Goal: Transaction & Acquisition: Purchase product/service

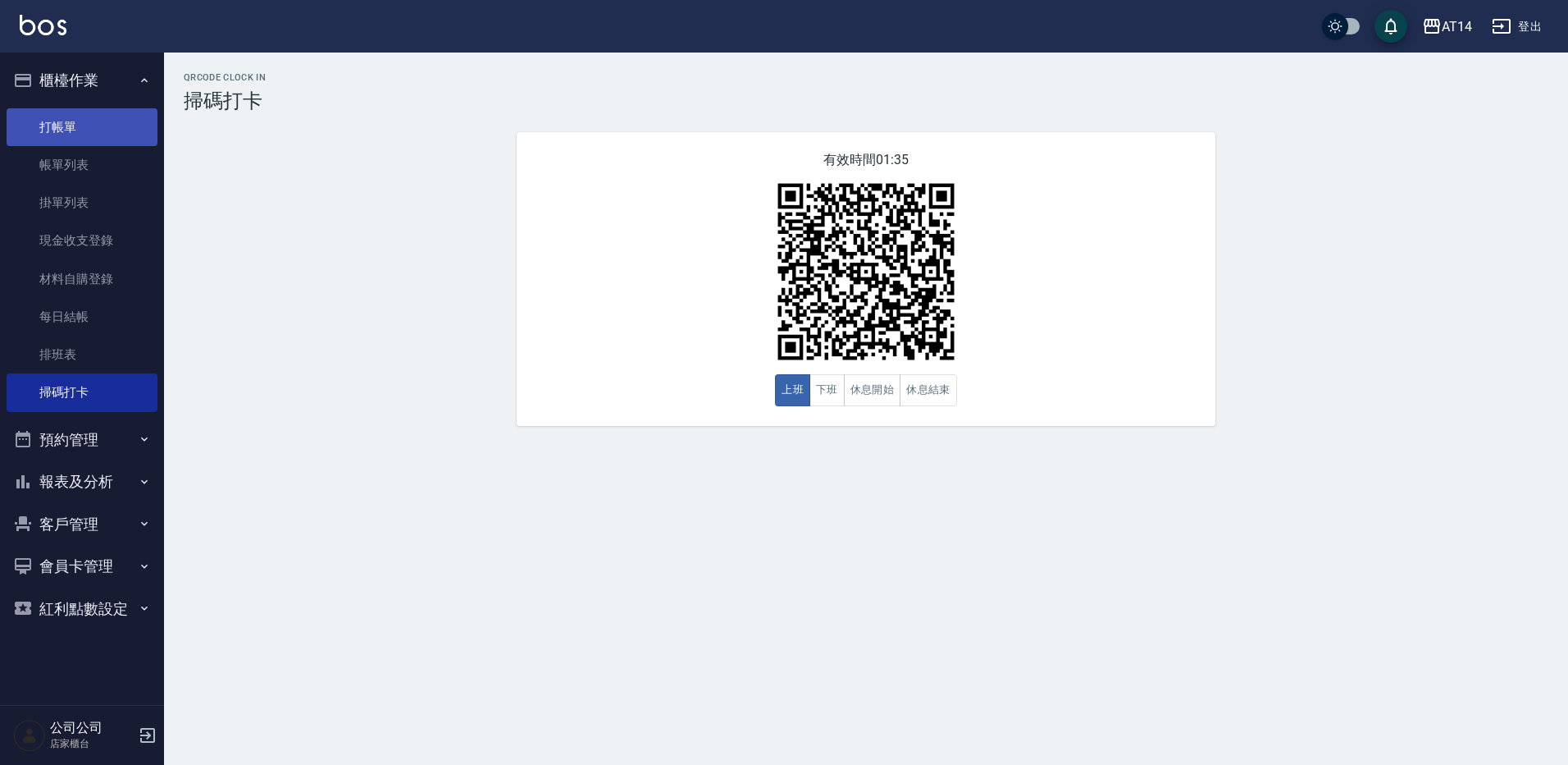
click at [75, 115] on link "打帳單" at bounding box center [82, 127] width 151 height 38
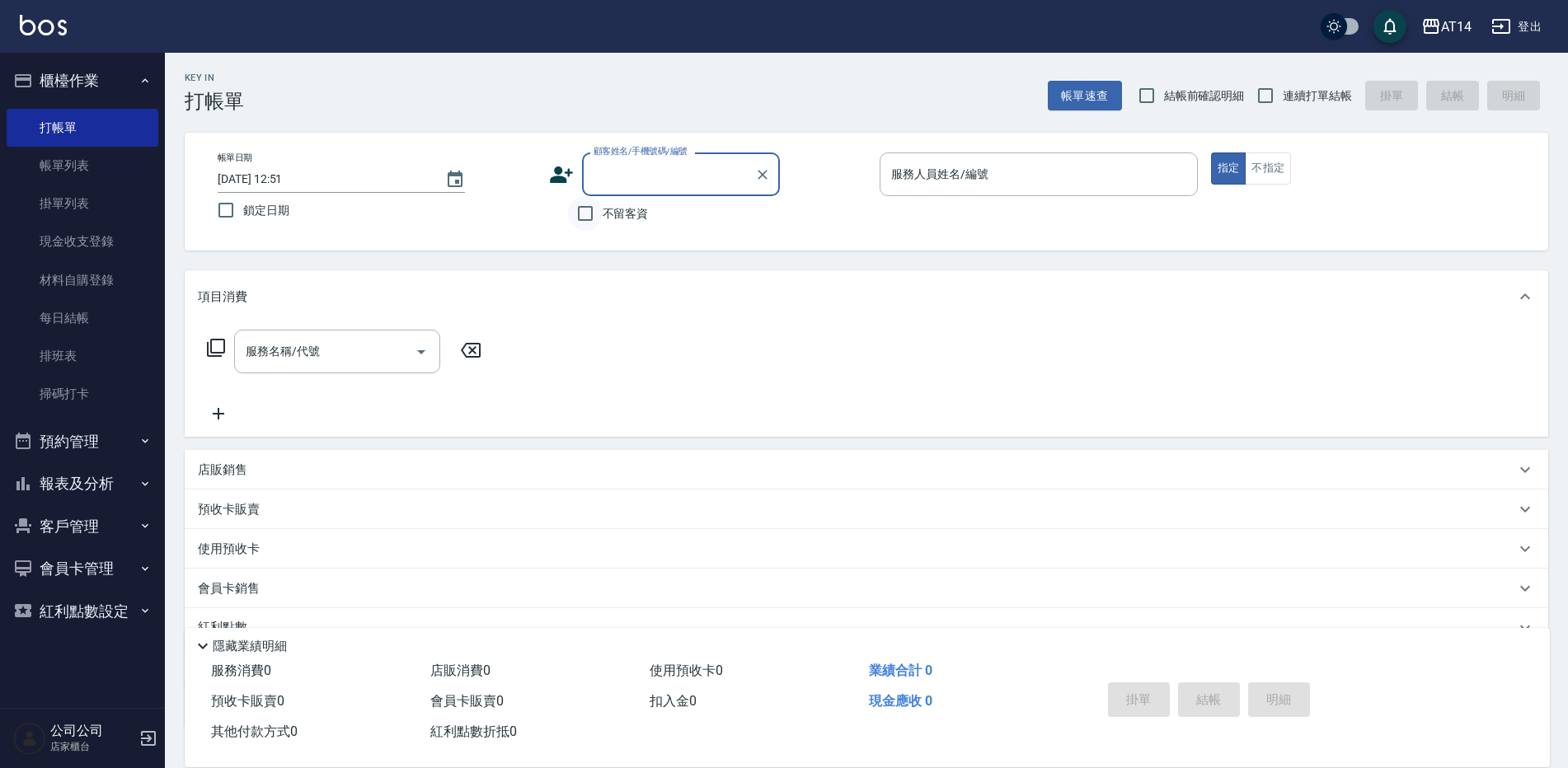
click at [579, 221] on input "不留客資" at bounding box center [585, 213] width 35 height 35
checkbox input "true"
click at [984, 174] on input "服務人員姓名/編號" at bounding box center [1038, 174] width 304 height 29
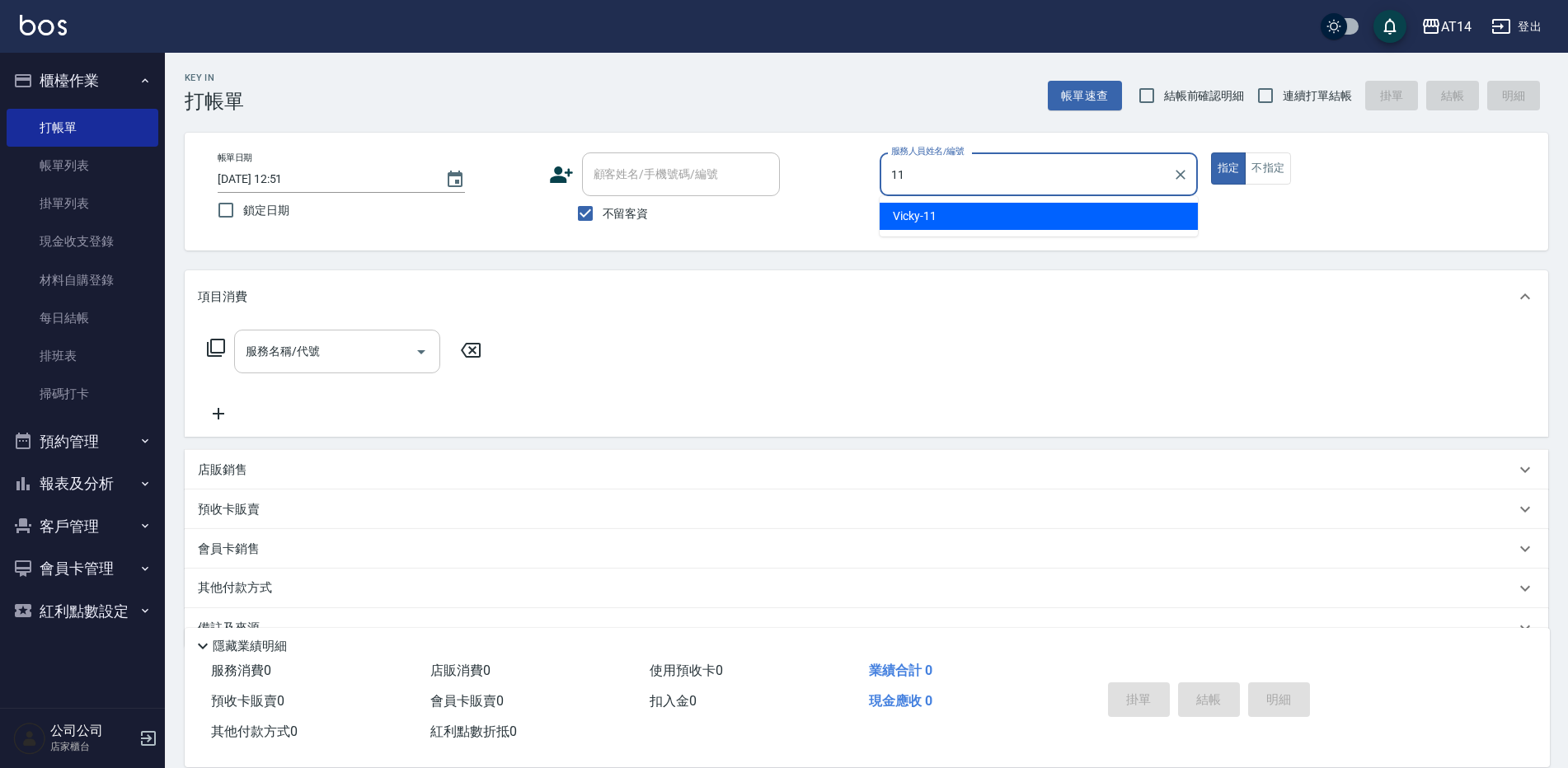
click at [312, 335] on div "服務名稱/代號" at bounding box center [337, 351] width 206 height 43
type input "11"
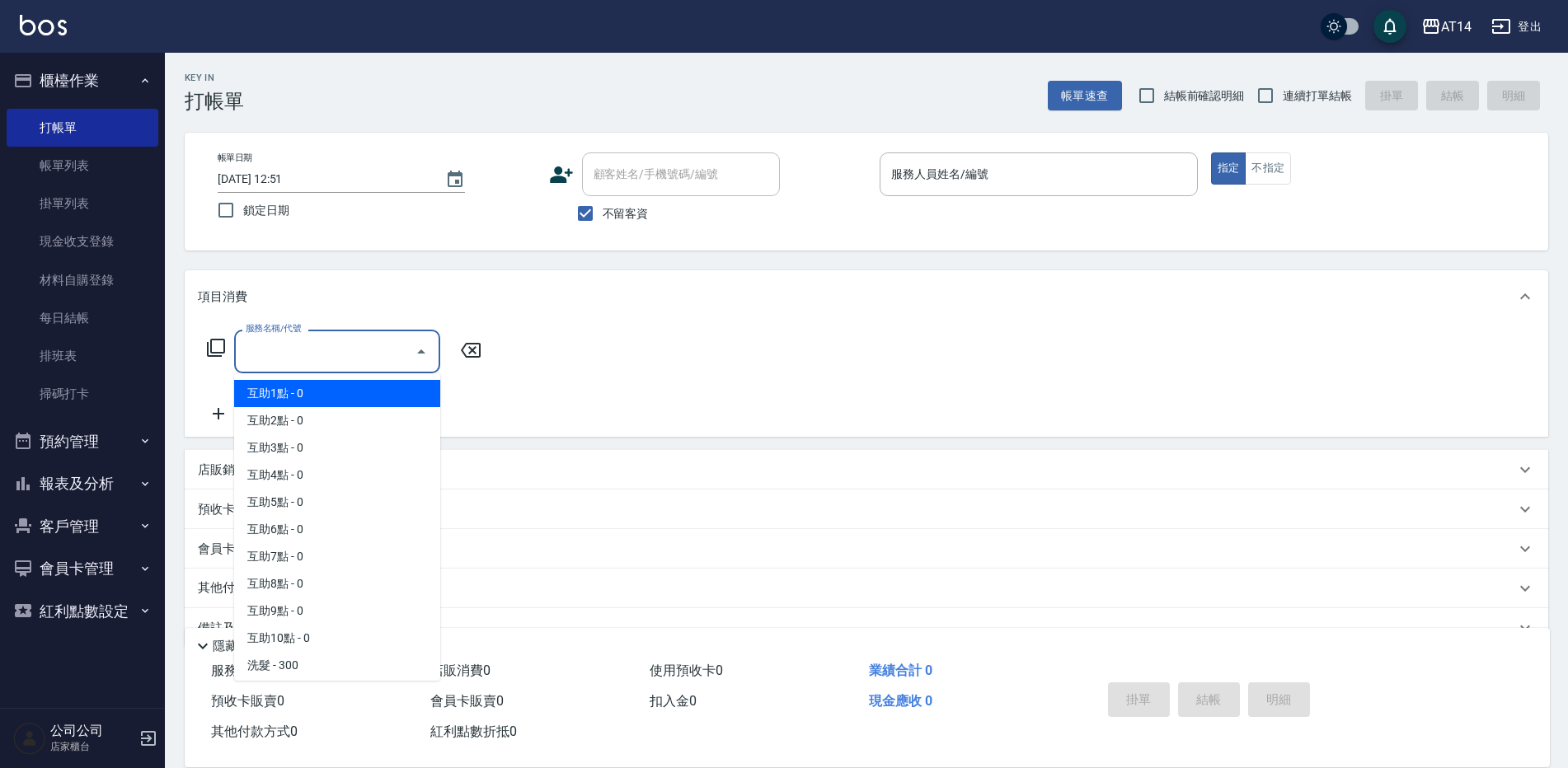
type input "0"
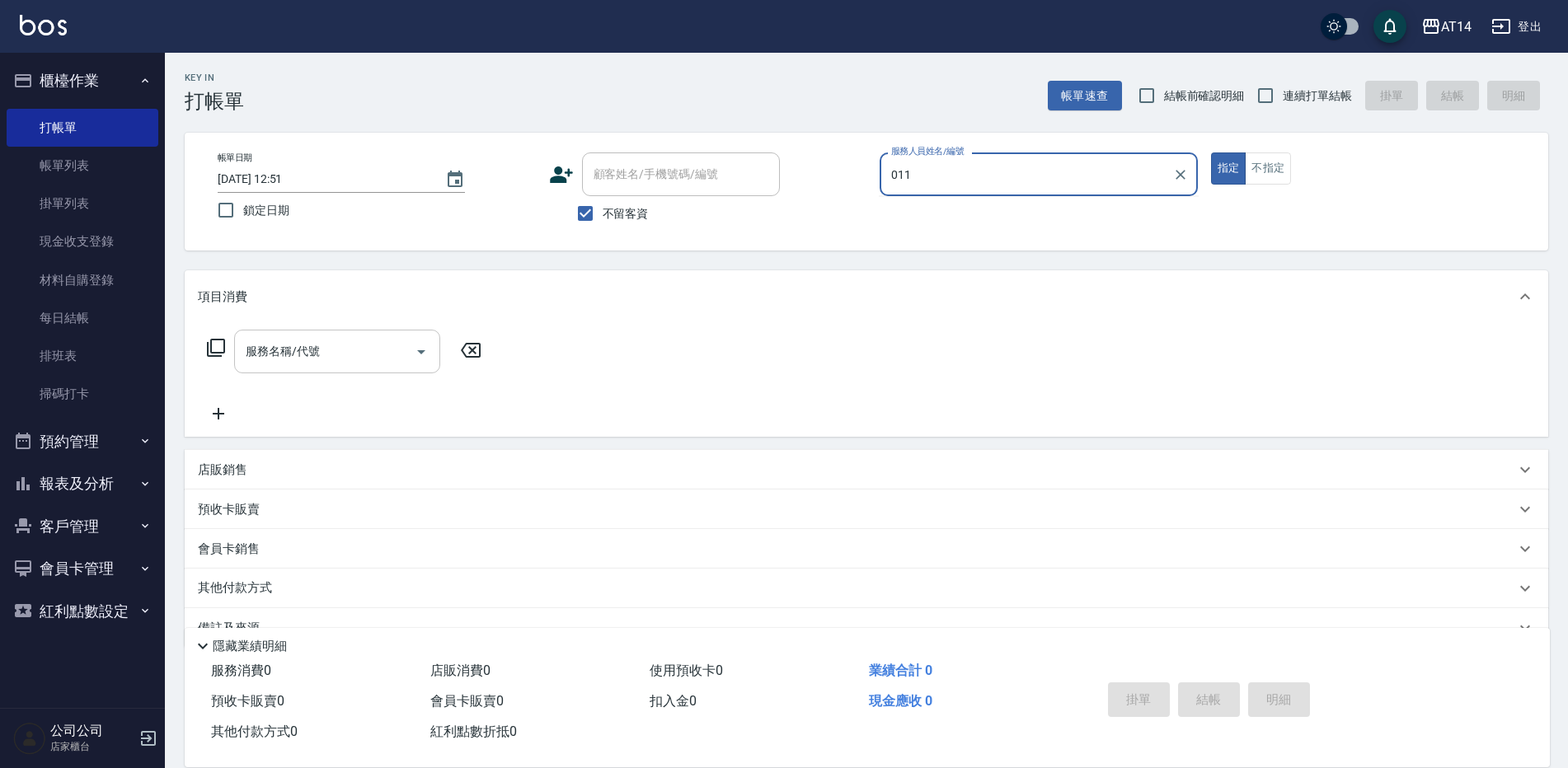
type input "011"
click at [1211, 152] on button "指定" at bounding box center [1229, 168] width 36 height 32
type button "true"
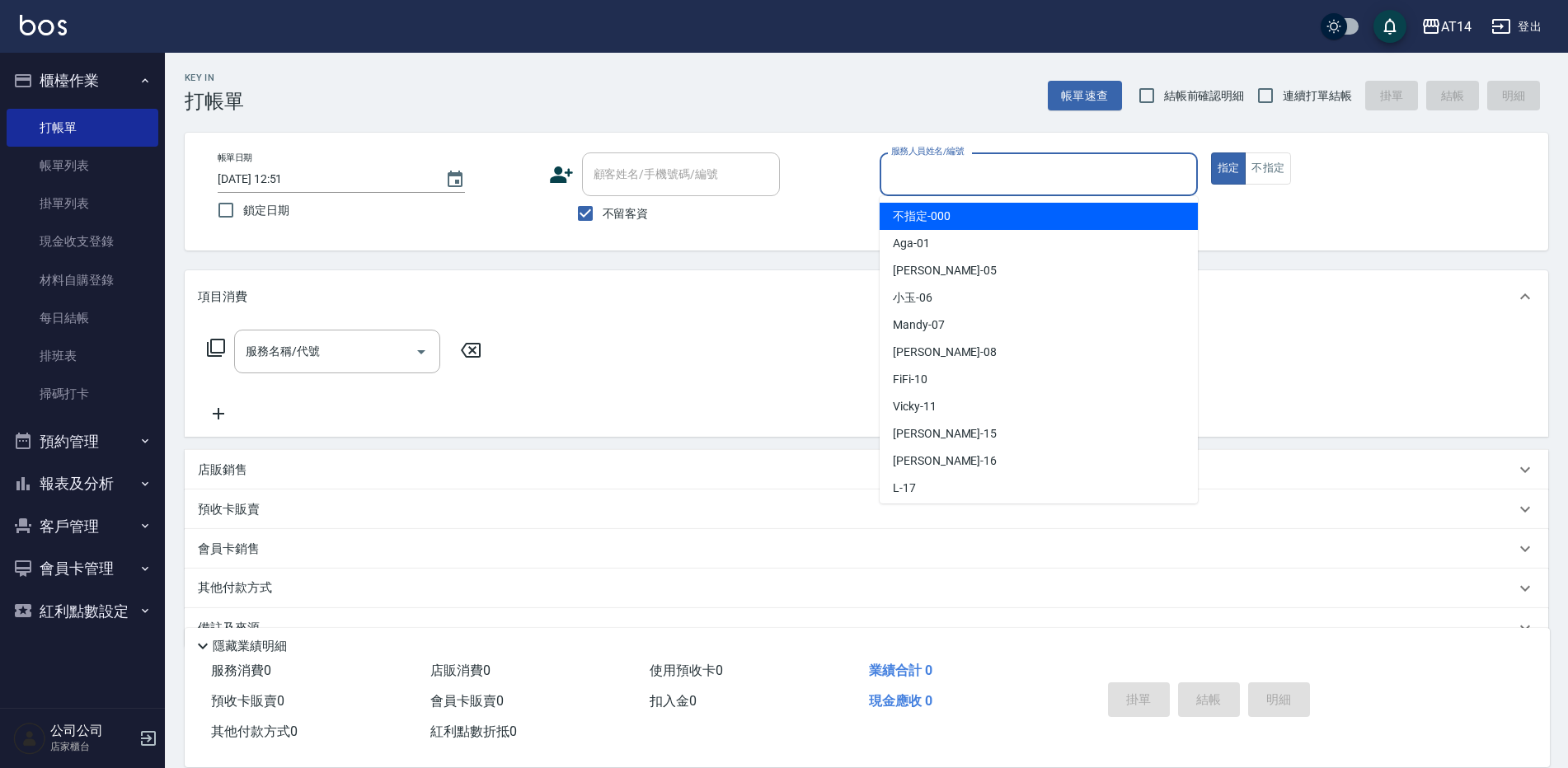
click at [951, 168] on div "服務人員姓名/編號 服務人員姓名/編號" at bounding box center [1039, 174] width 318 height 43
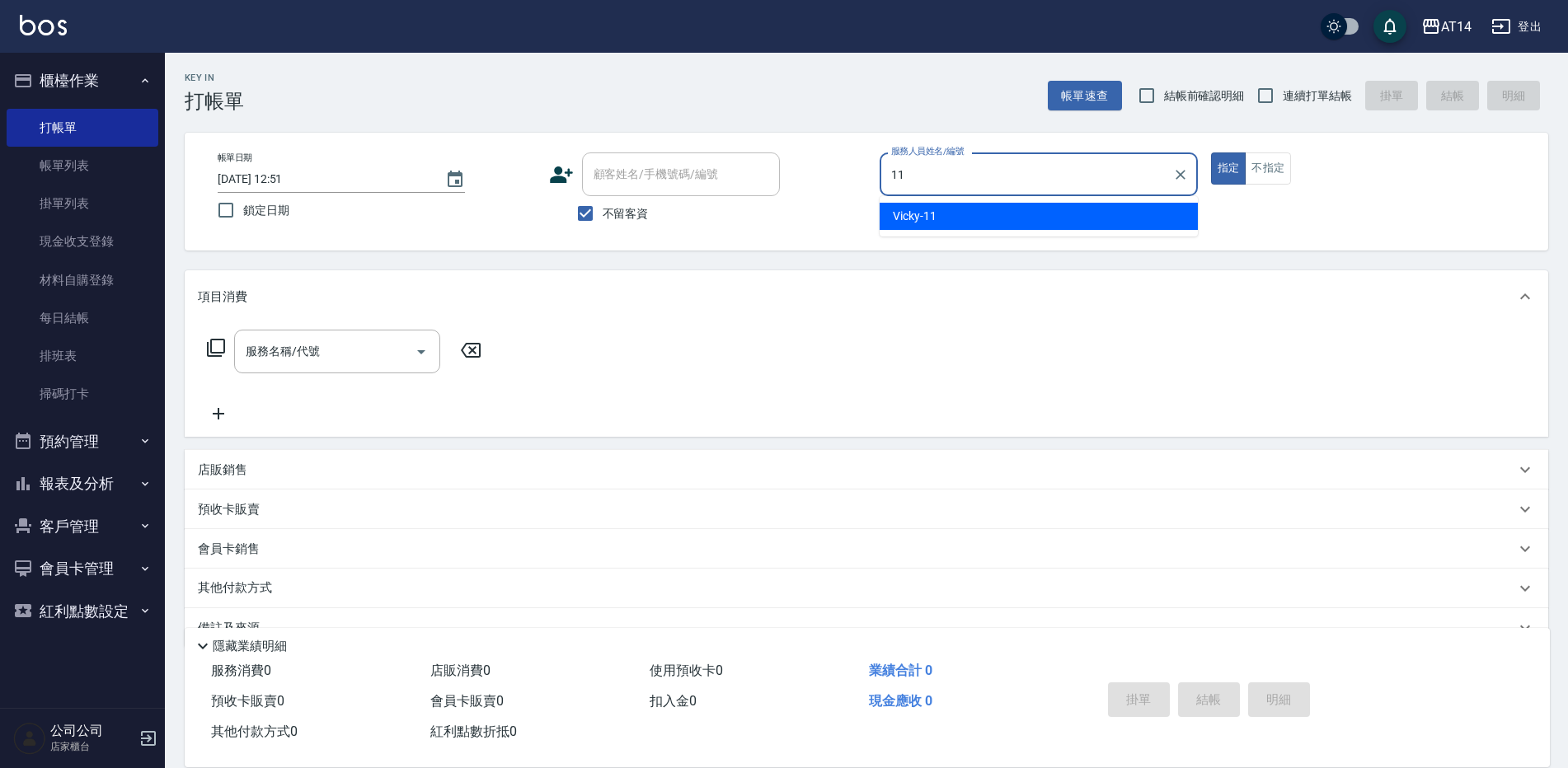
type input "Vicky-11"
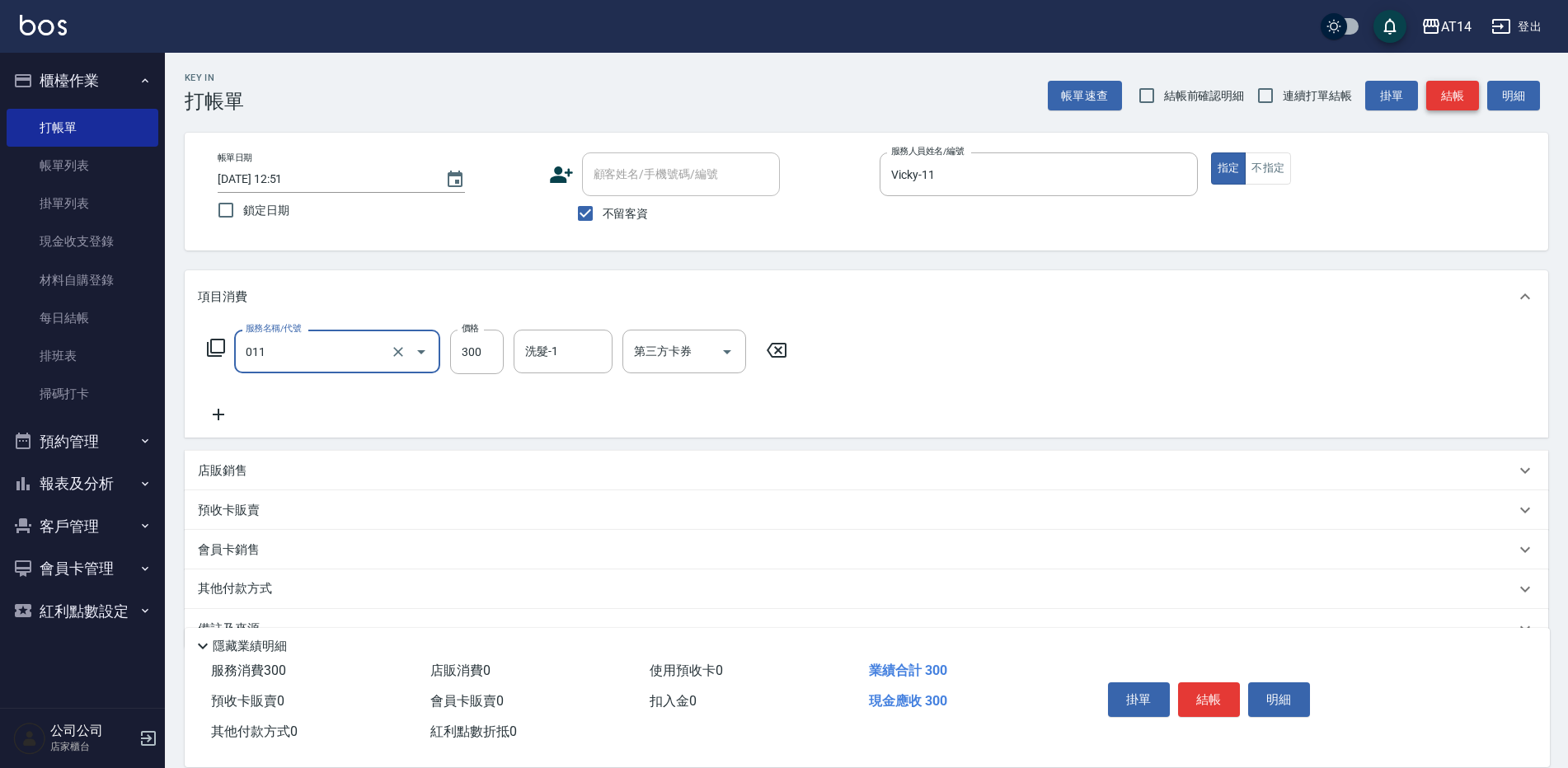
type input "洗髮(011)"
click at [1448, 86] on button "結帳" at bounding box center [1452, 96] width 53 height 31
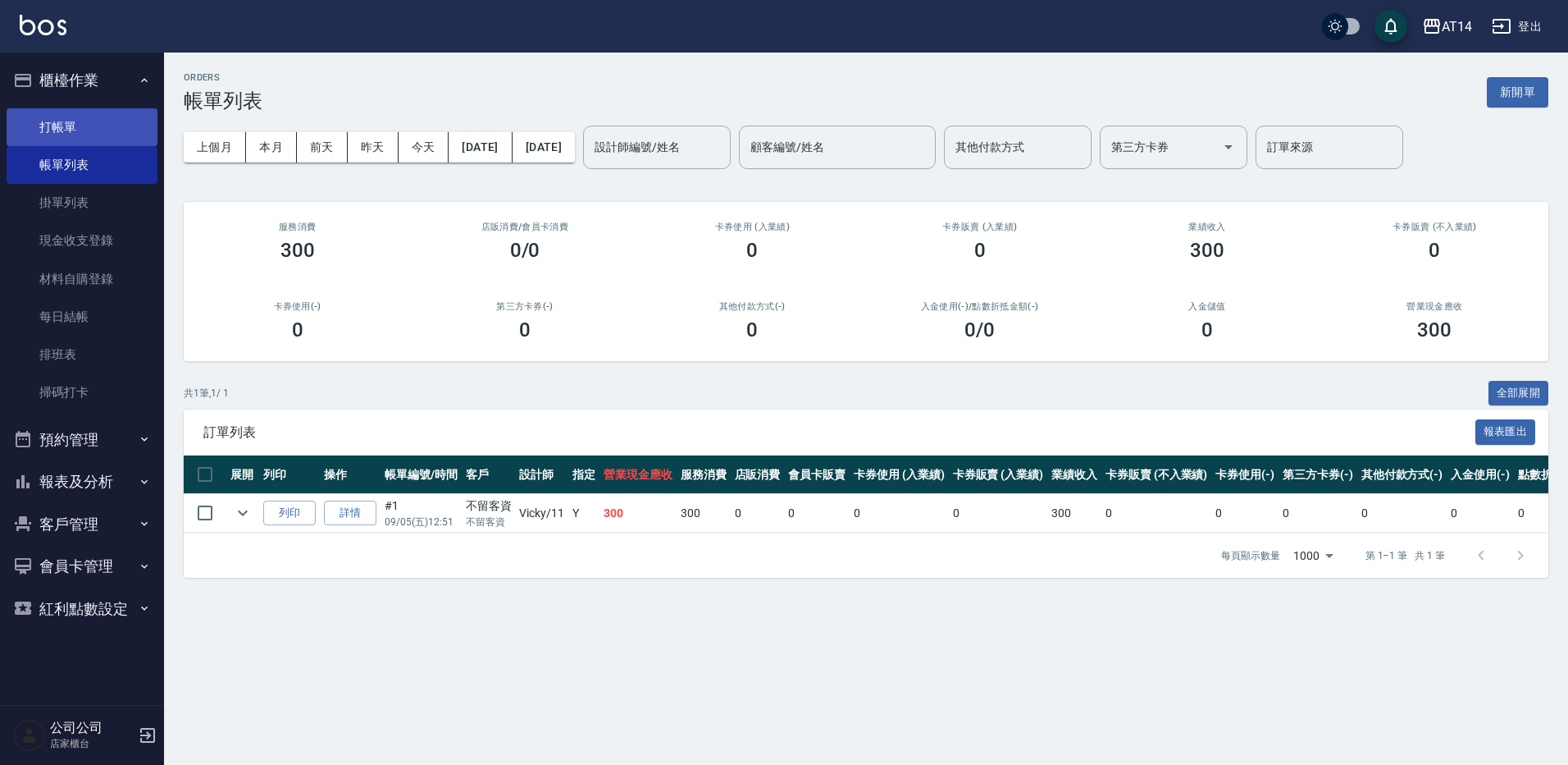
click at [78, 125] on link "打帳單" at bounding box center [82, 127] width 151 height 38
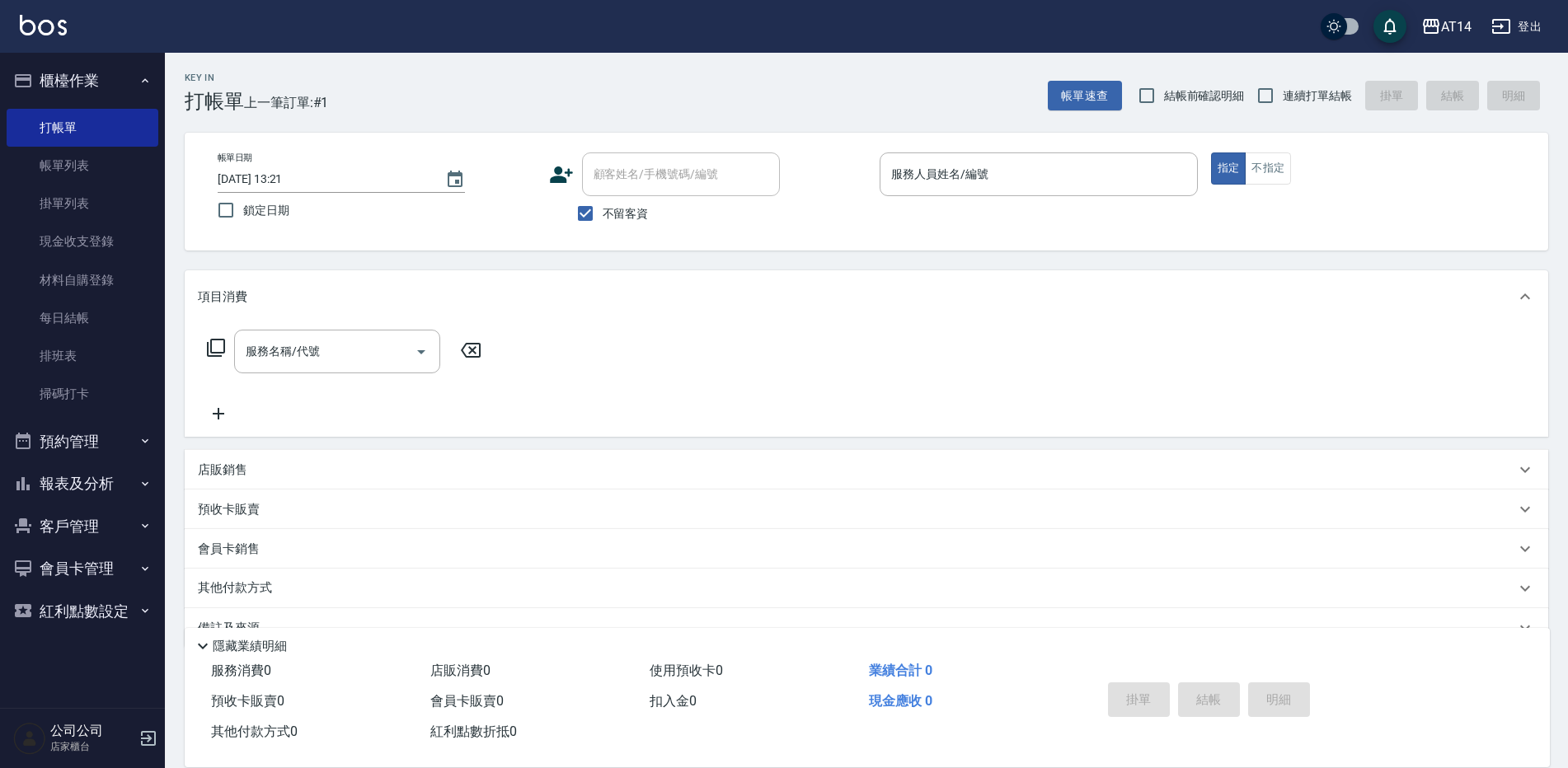
click at [1288, 95] on span "連續打單結帳" at bounding box center [1316, 96] width 69 height 17
click at [1282, 95] on input "連續打單結帳" at bounding box center [1265, 95] width 35 height 35
checkbox input "true"
click at [932, 185] on input "服務人員姓名/編號" at bounding box center [1038, 174] width 304 height 29
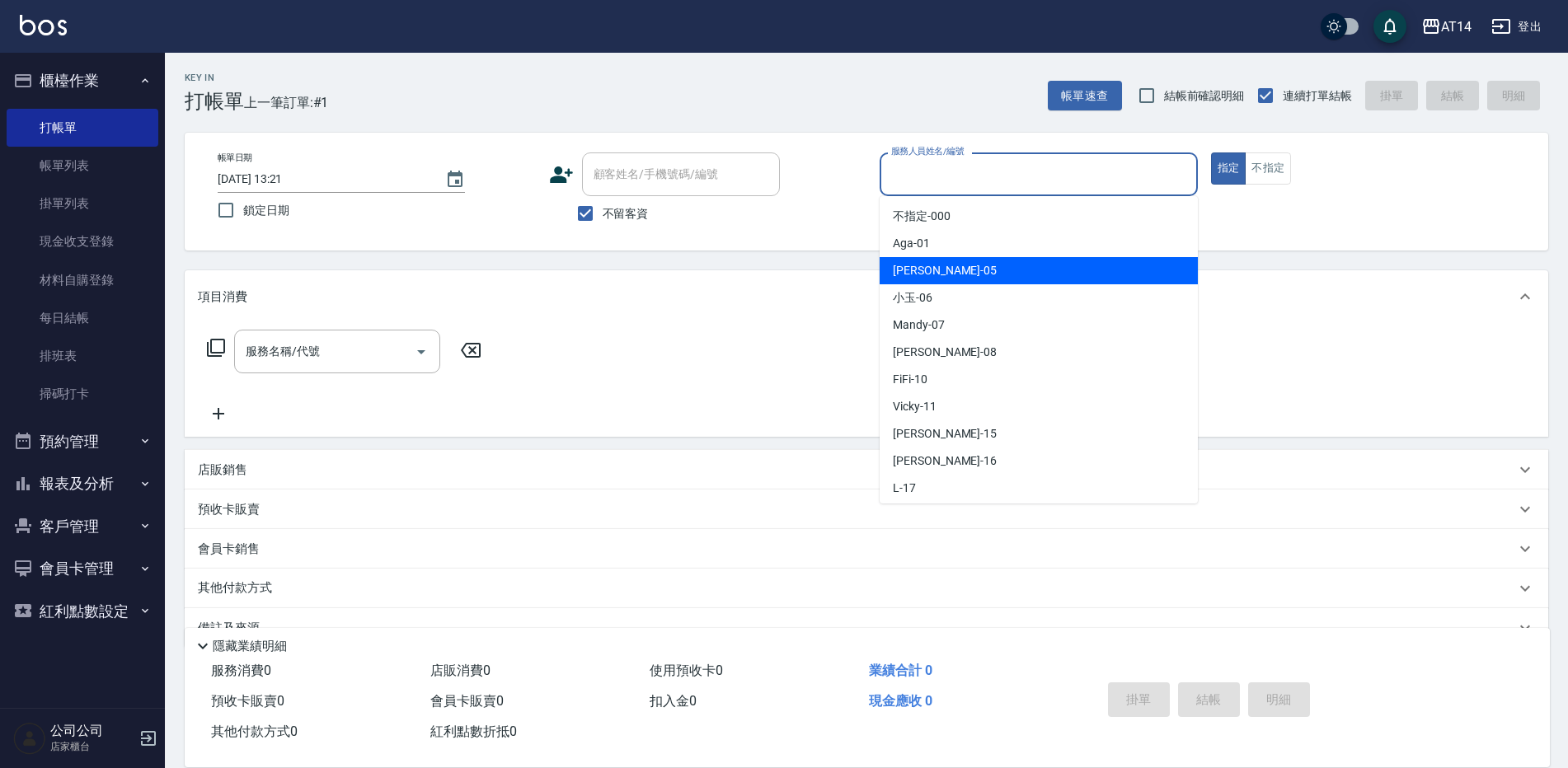
click at [935, 267] on span "Patty -05" at bounding box center [944, 270] width 104 height 17
type input "[PERSON_NAME]-05"
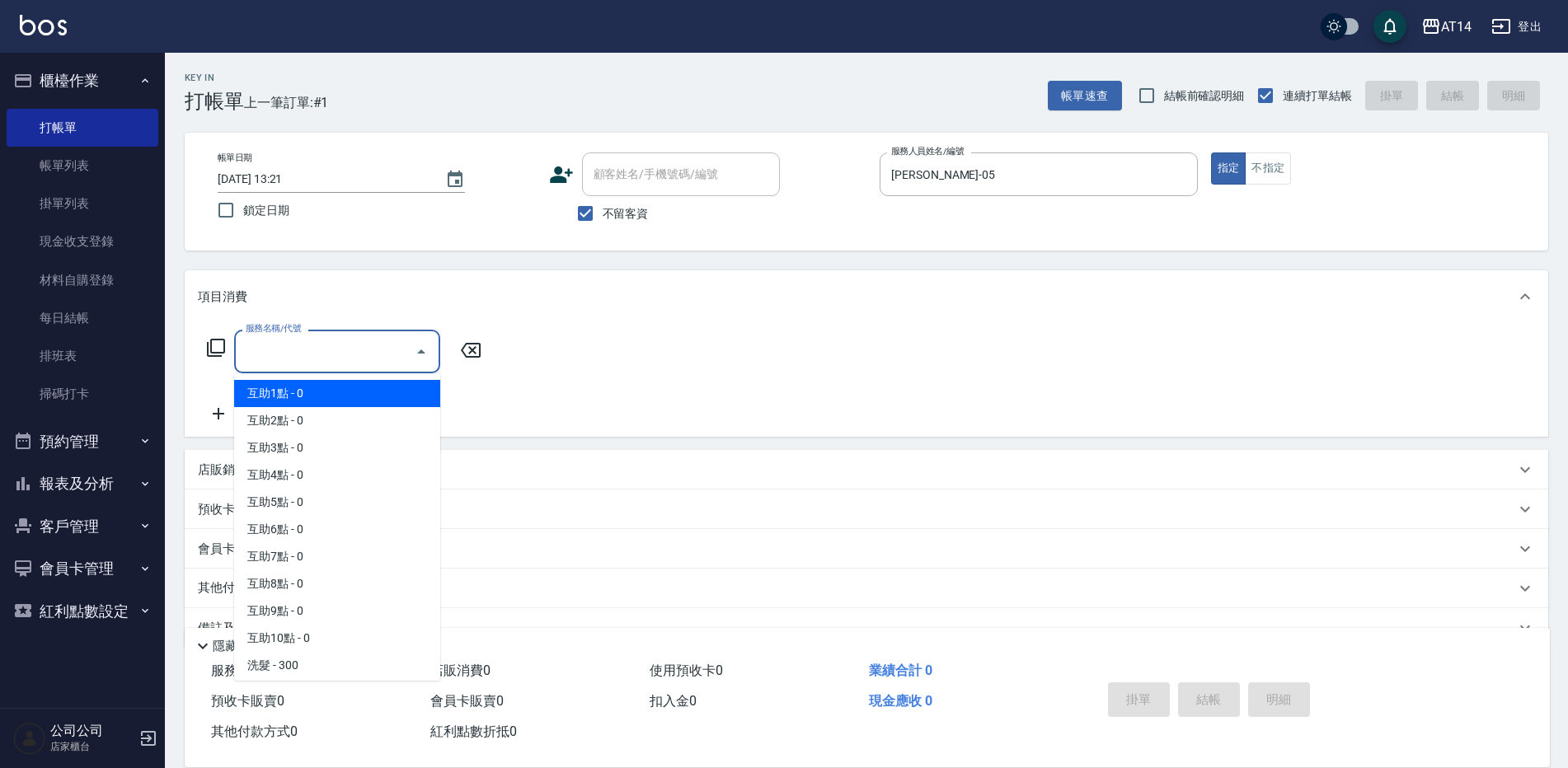
click at [316, 366] on input "服務名稱/代號" at bounding box center [325, 351] width 167 height 29
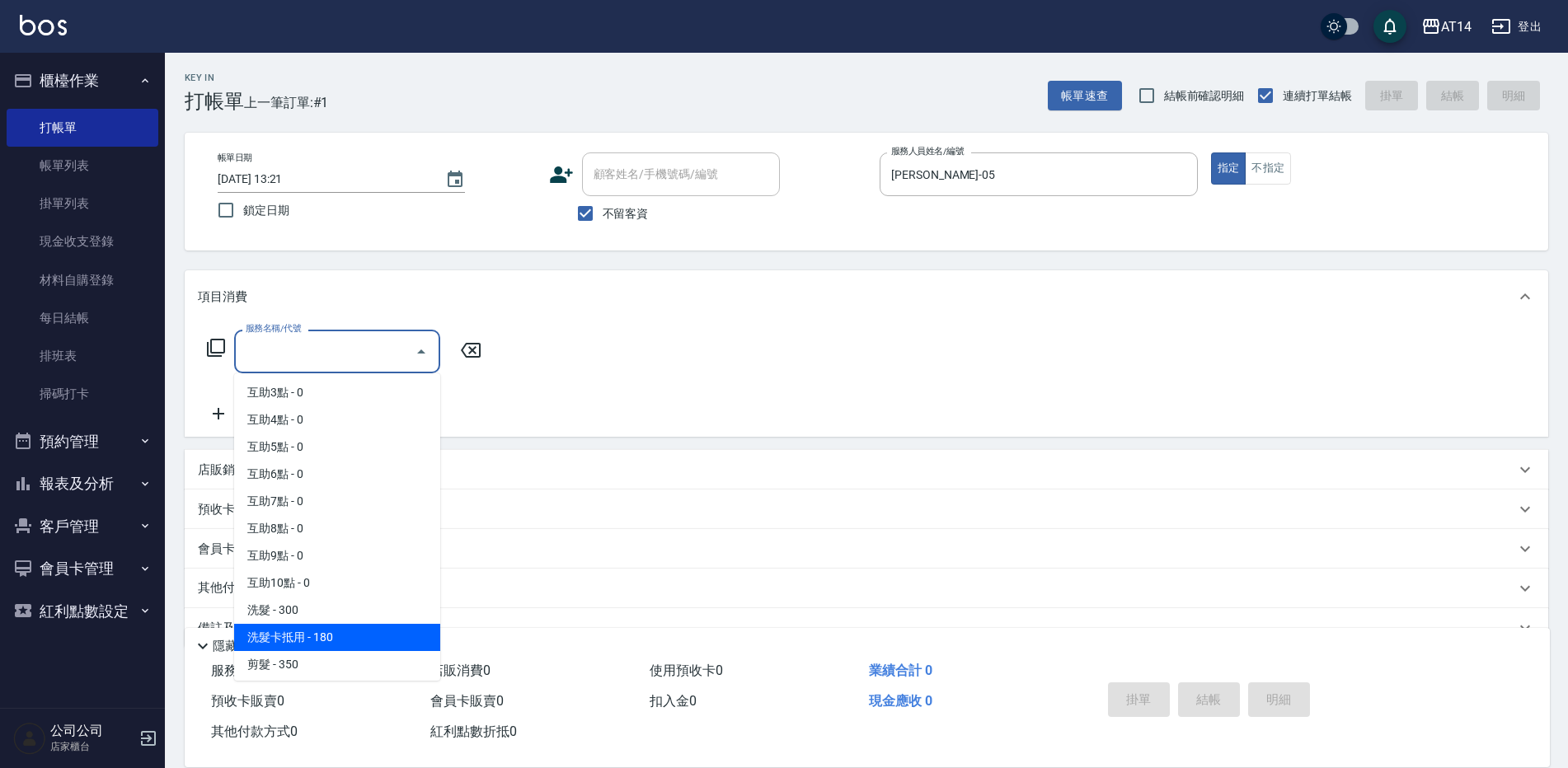
scroll to position [82, 0]
click at [299, 638] on span "剪髮 - 350" at bounding box center [337, 637] width 206 height 27
type input "剪髮(021)"
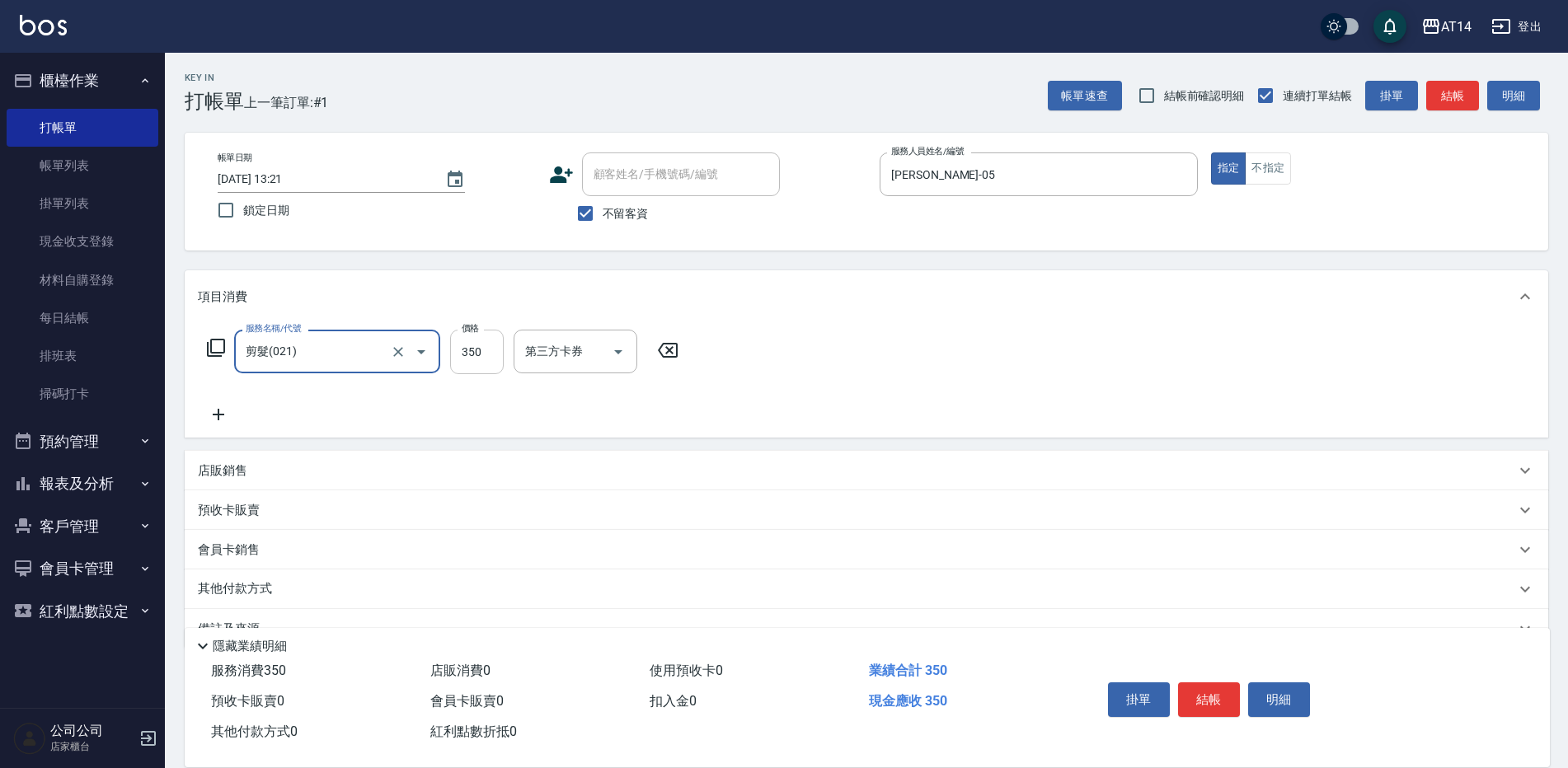
click at [486, 350] on input "350" at bounding box center [476, 352] width 54 height 44
type input "450"
click at [1212, 691] on button "結帳" at bounding box center [1208, 699] width 62 height 35
